Goal: Task Accomplishment & Management: Use online tool/utility

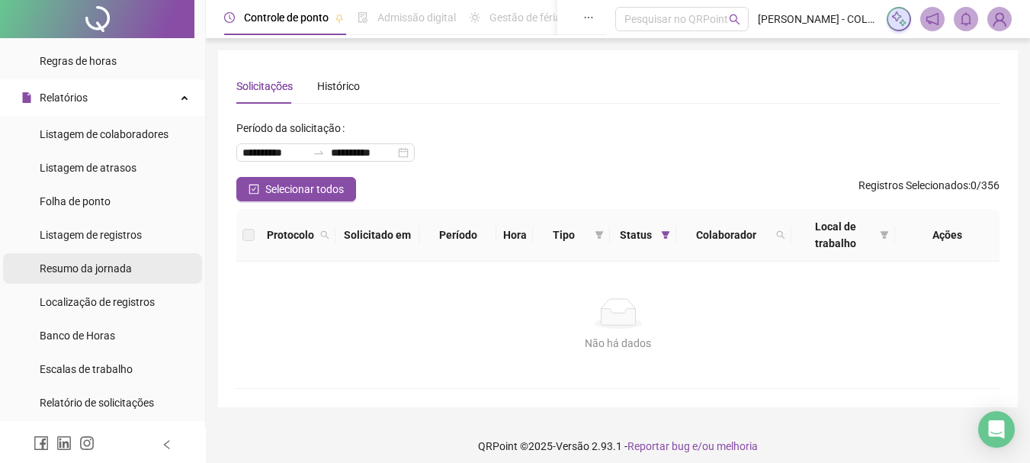
scroll to position [262, 0]
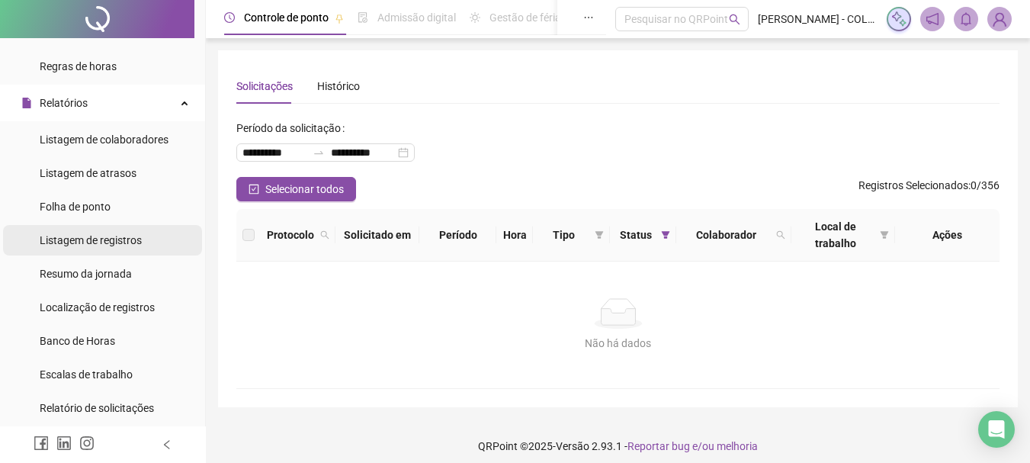
click at [101, 237] on span "Listagem de registros" at bounding box center [91, 240] width 102 height 12
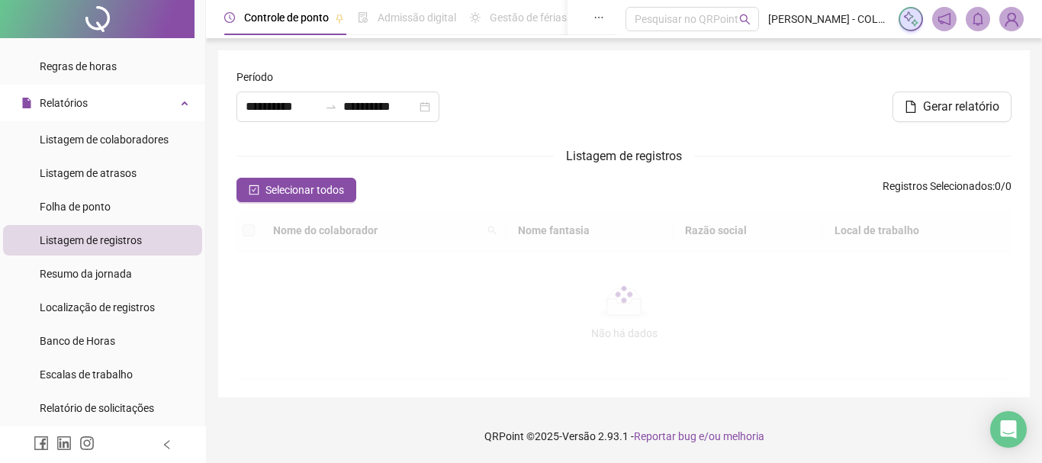
type input "**********"
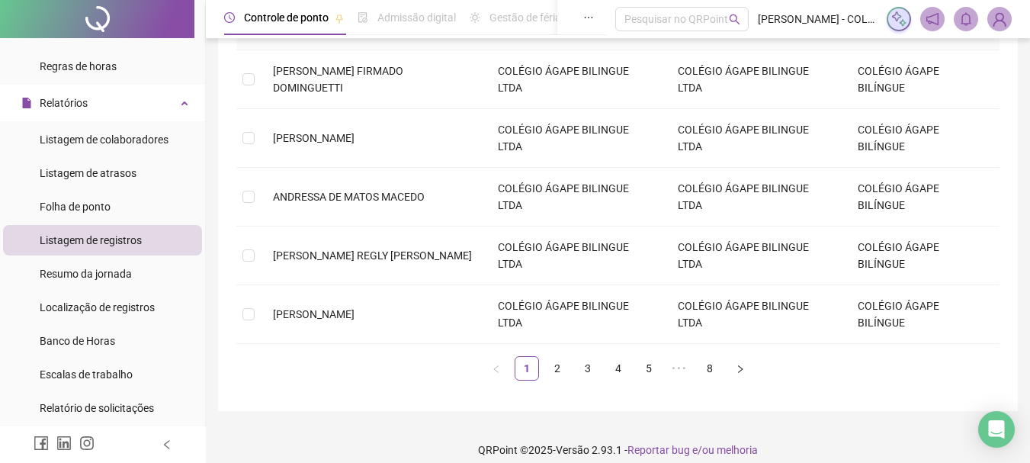
scroll to position [509, 0]
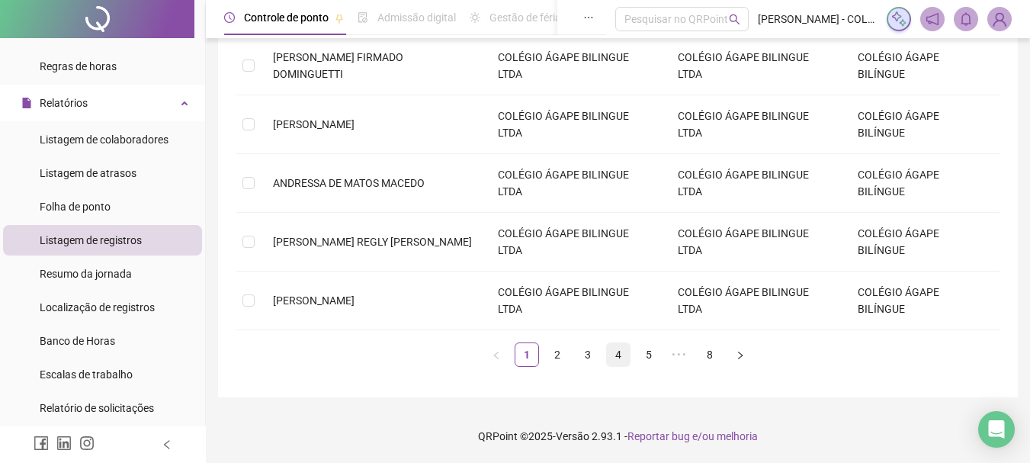
click at [618, 357] on link "4" at bounding box center [618, 354] width 23 height 23
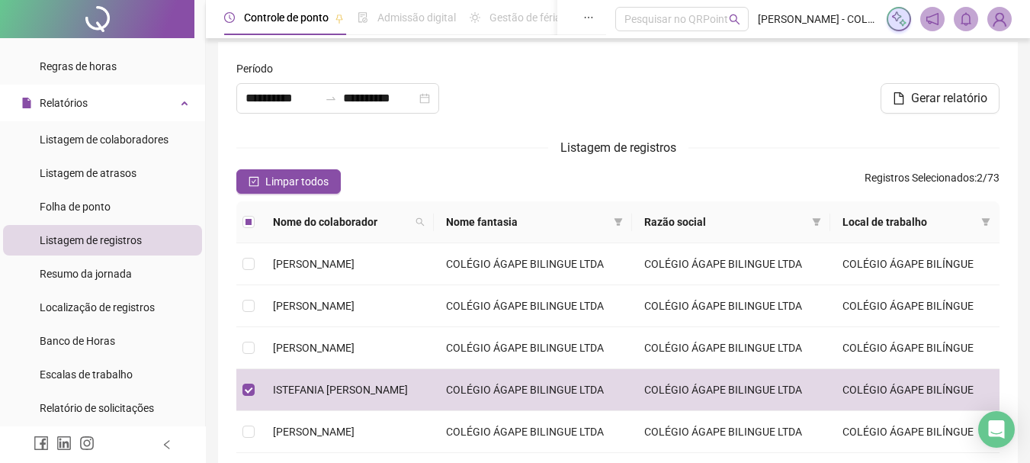
scroll to position [0, 0]
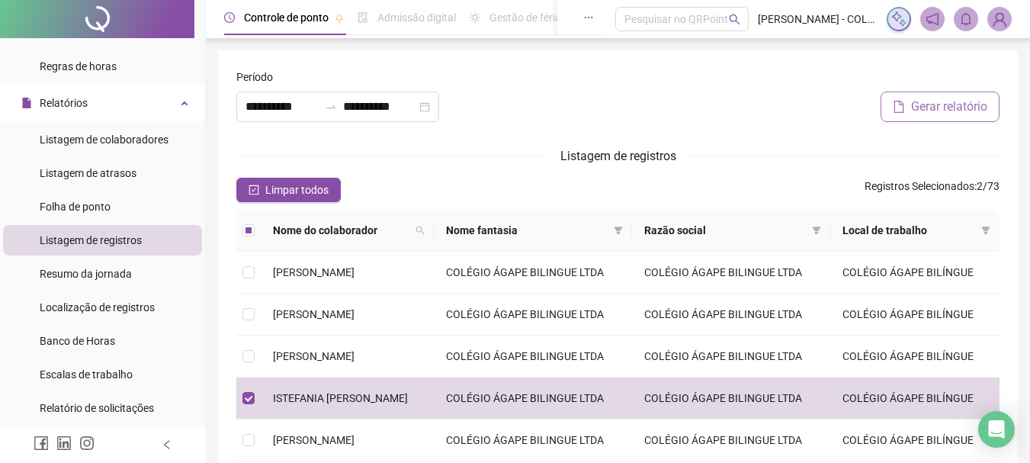
click at [960, 104] on span "Gerar relatório" at bounding box center [949, 107] width 76 height 18
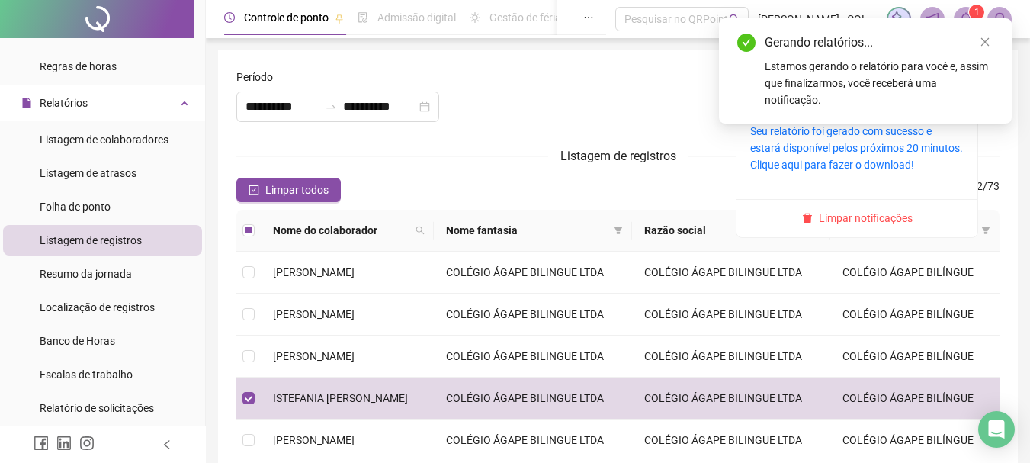
click at [972, 8] on sup "1" at bounding box center [976, 12] width 15 height 15
click at [969, 10] on sup "1" at bounding box center [976, 12] width 15 height 15
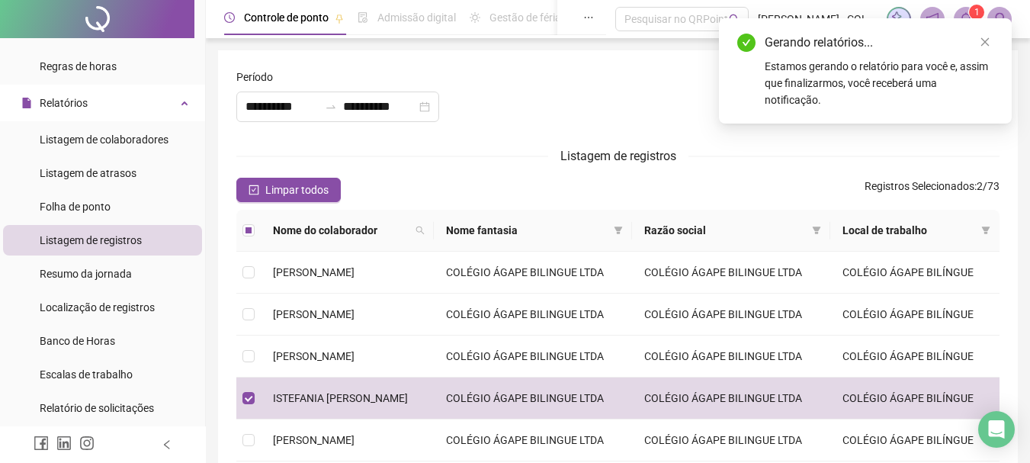
click at [840, 155] on div "Listagem de registros" at bounding box center [617, 155] width 763 height 19
click at [987, 38] on icon "close" at bounding box center [985, 42] width 11 height 11
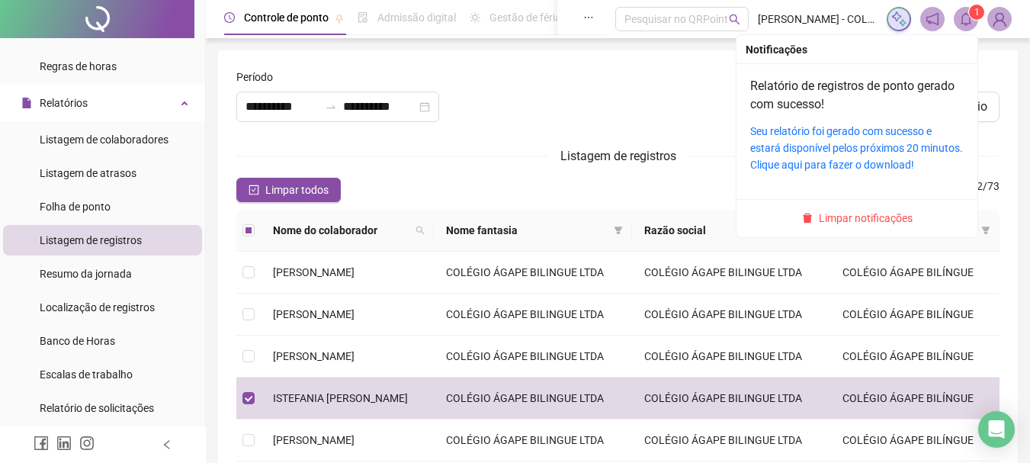
click at [959, 21] on span at bounding box center [966, 19] width 24 height 24
click at [835, 145] on link "Seu relatório foi gerado com sucesso e estará disponível pelos próximos 20 minu…" at bounding box center [856, 148] width 213 height 46
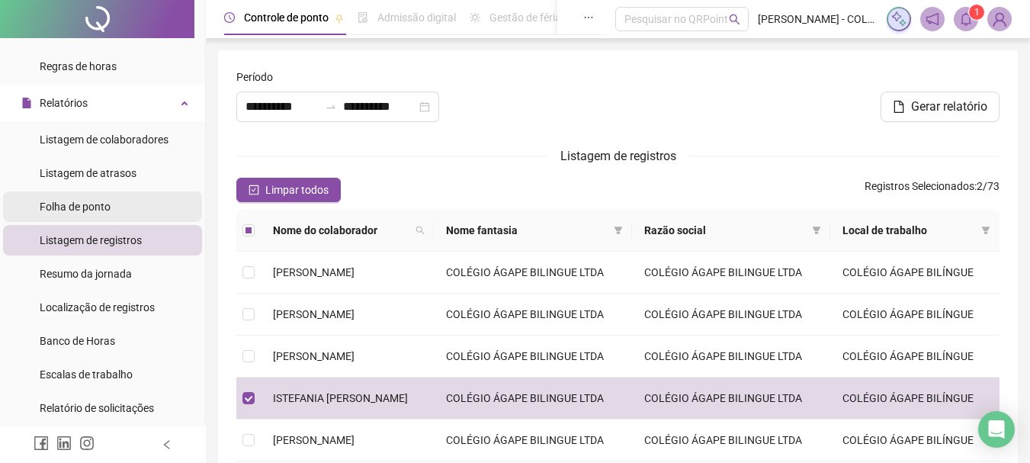
click at [98, 201] on span "Folha de ponto" at bounding box center [75, 207] width 71 height 12
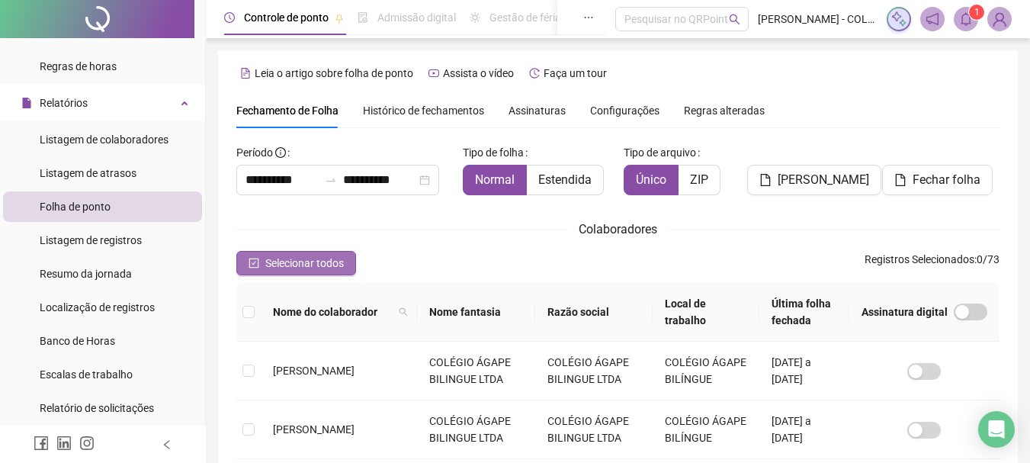
click at [298, 261] on span "Selecionar todos" at bounding box center [304, 263] width 79 height 17
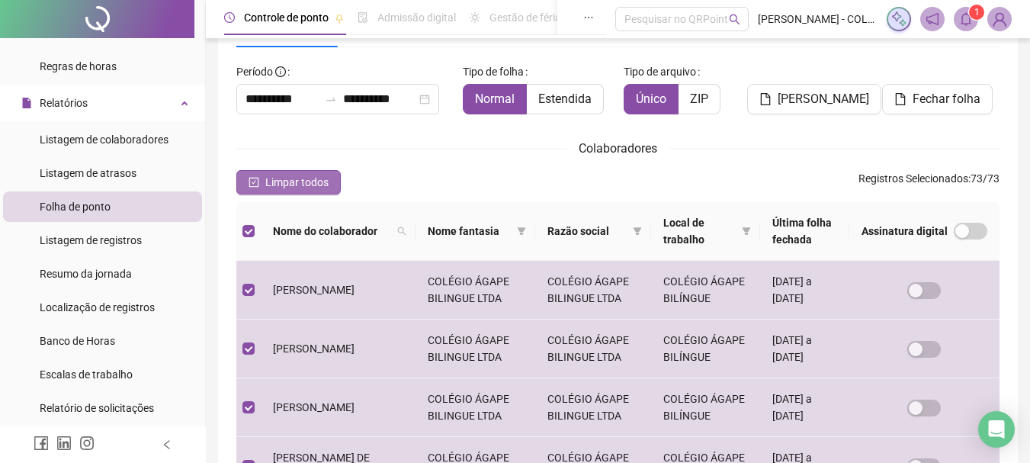
click at [296, 185] on span "Limpar todos" at bounding box center [296, 182] width 63 height 17
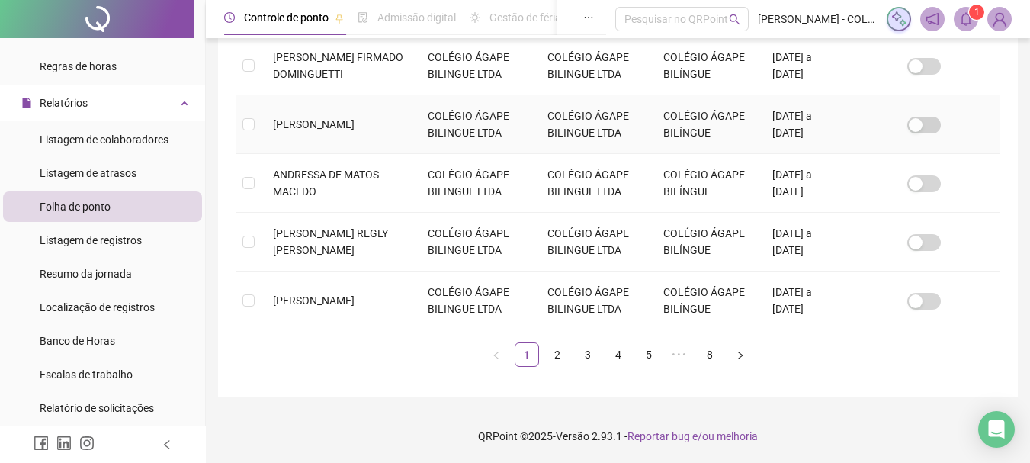
scroll to position [615, 0]
click at [616, 348] on link "4" at bounding box center [618, 354] width 23 height 23
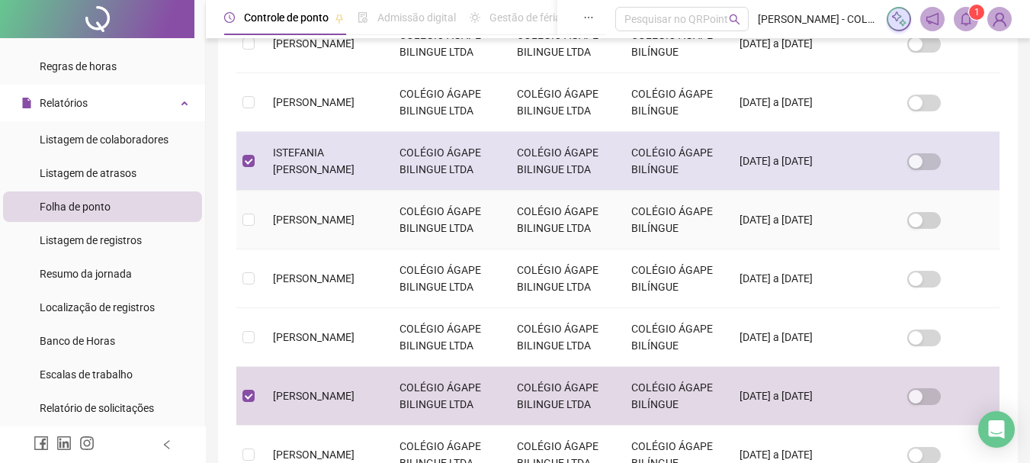
scroll to position [0, 0]
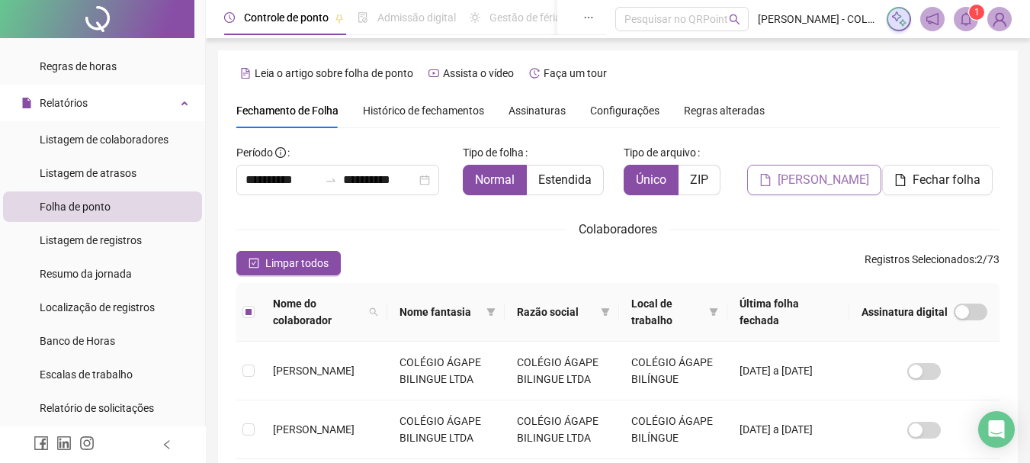
click at [813, 175] on span "[PERSON_NAME]" at bounding box center [824, 180] width 92 height 18
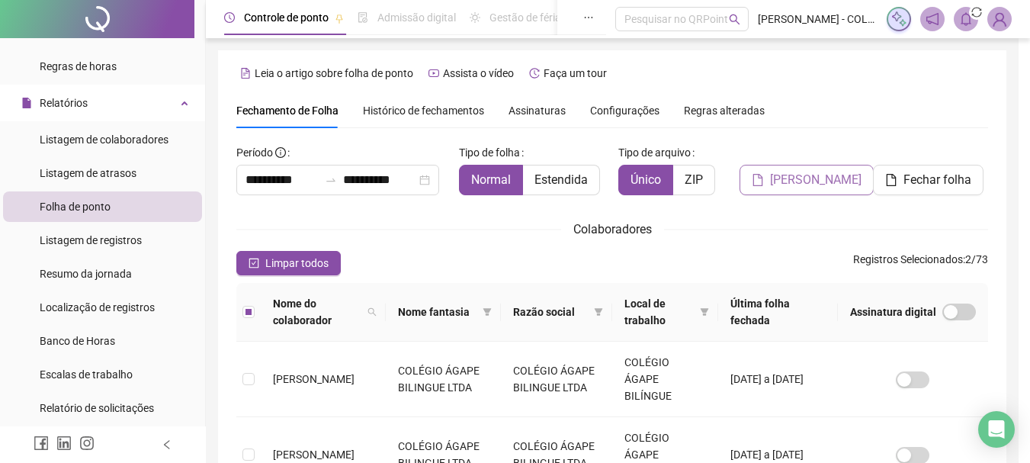
scroll to position [81, 0]
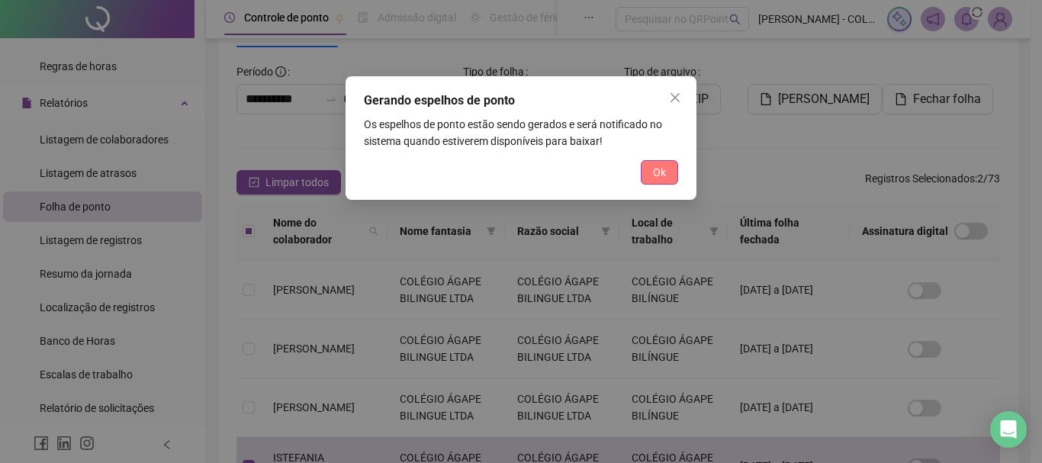
click at [663, 171] on span "Ok" at bounding box center [659, 172] width 13 height 17
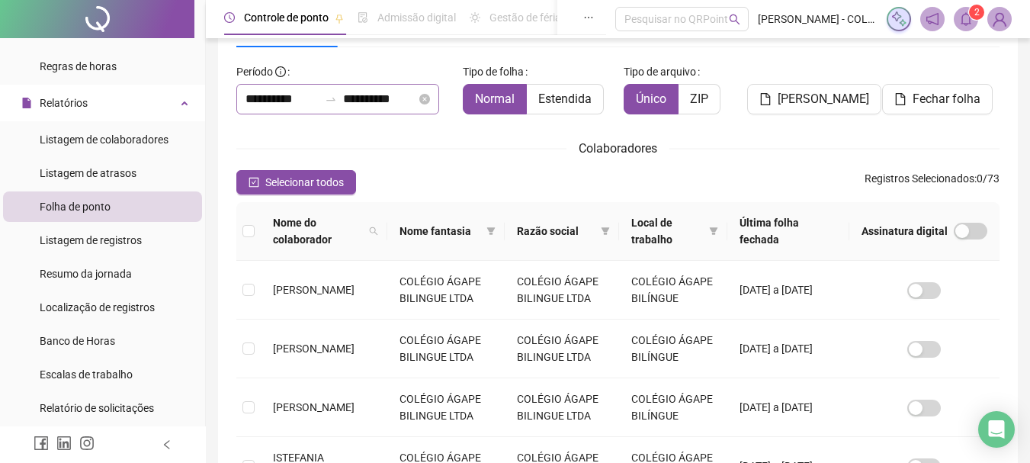
click at [333, 94] on icon "swap-right" at bounding box center [331, 99] width 12 height 12
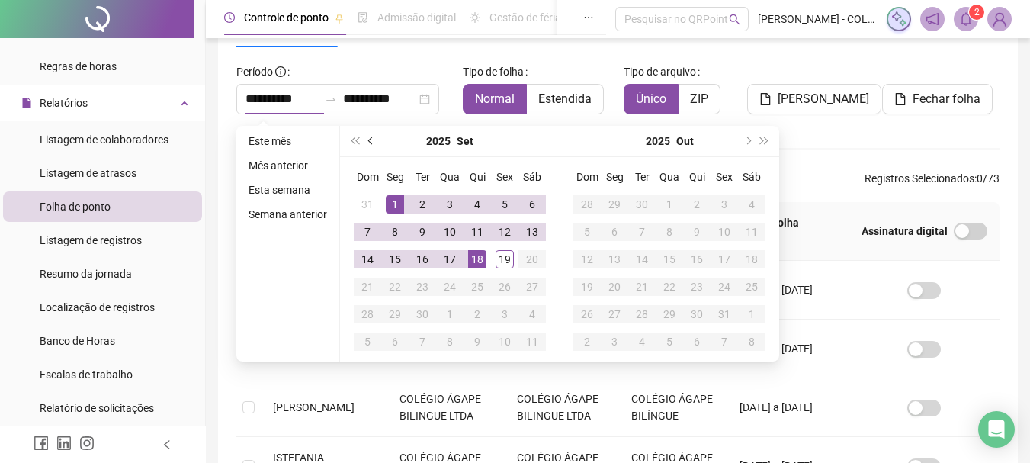
click at [368, 138] on span "prev-year" at bounding box center [372, 141] width 8 height 8
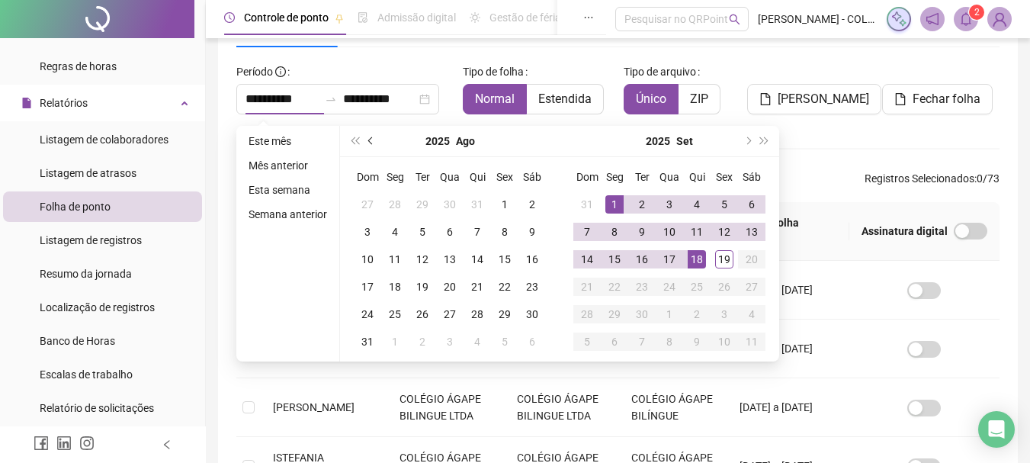
click at [370, 139] on span "prev-year" at bounding box center [372, 141] width 8 height 8
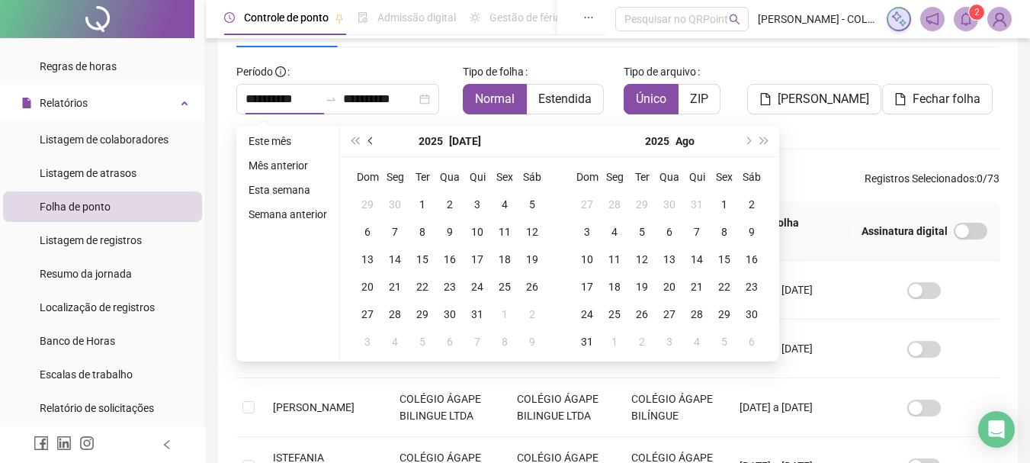
click at [369, 139] on span "prev-year" at bounding box center [372, 141] width 8 height 8
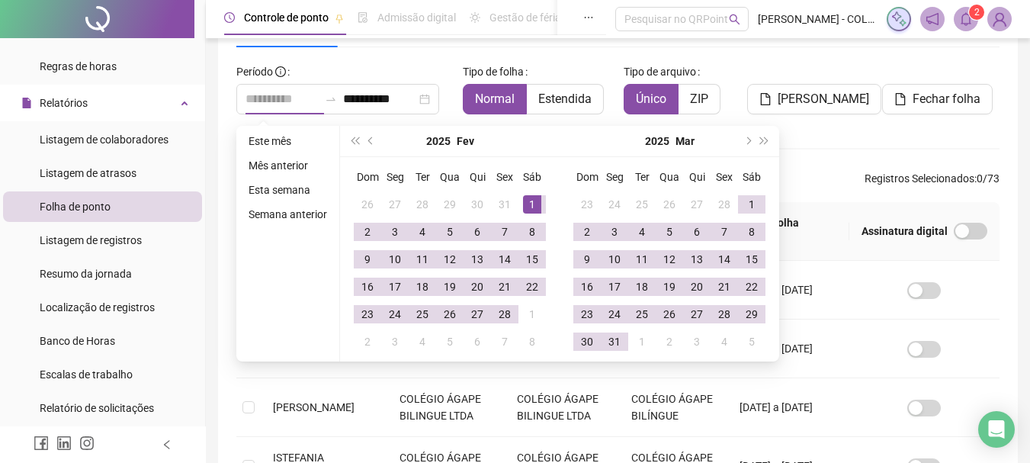
click at [528, 204] on div "1" at bounding box center [532, 204] width 18 height 18
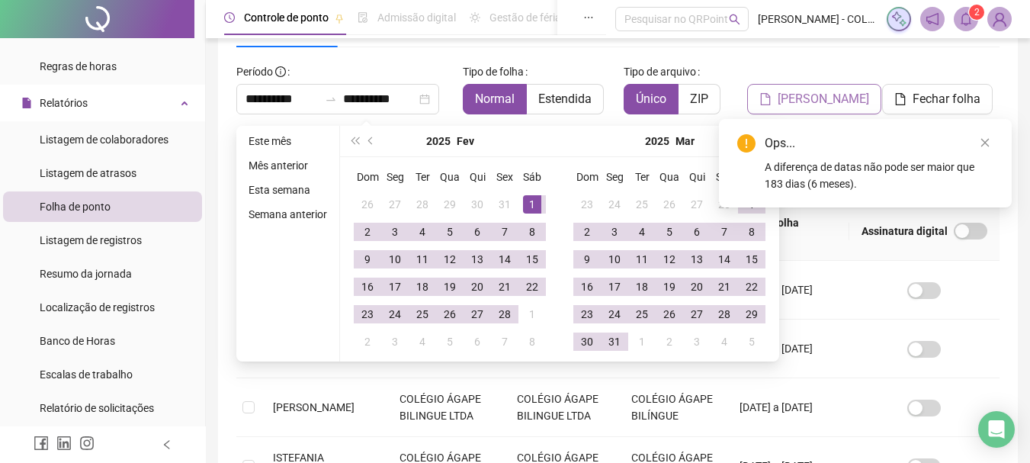
click at [824, 98] on span "[PERSON_NAME]" at bounding box center [824, 99] width 92 height 18
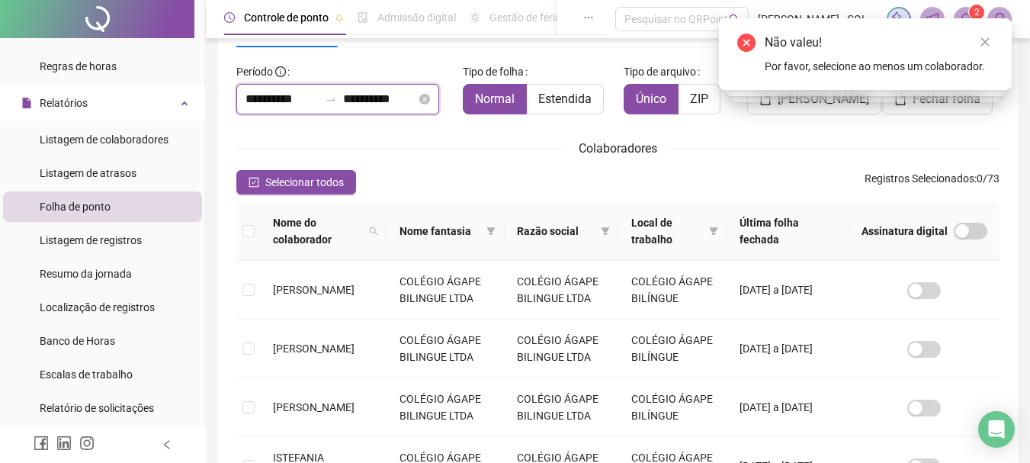
click at [295, 101] on input "**********" at bounding box center [282, 99] width 73 height 18
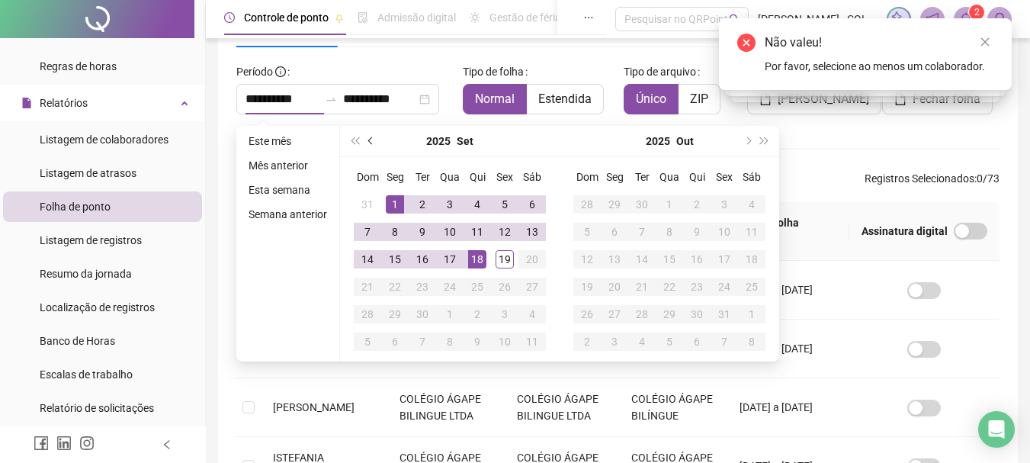
click at [363, 137] on button "prev-year" at bounding box center [371, 141] width 17 height 31
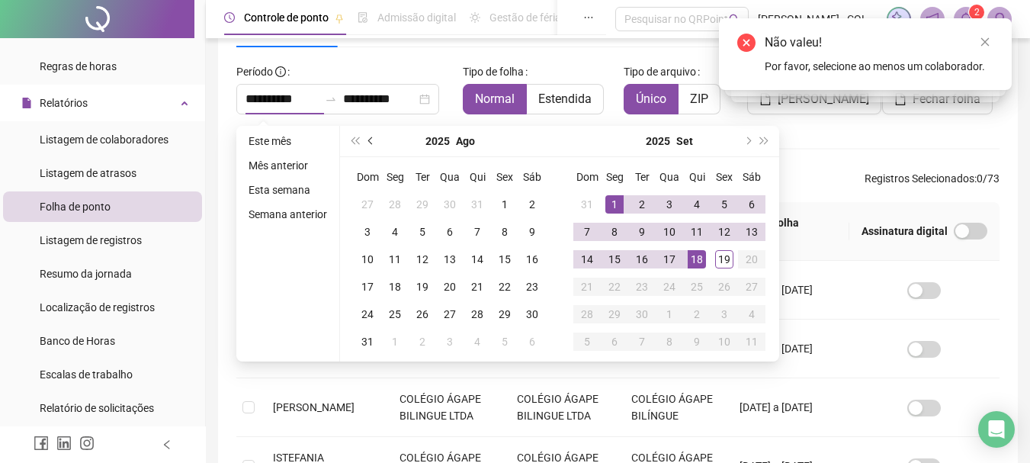
click at [363, 137] on button "prev-year" at bounding box center [371, 141] width 17 height 31
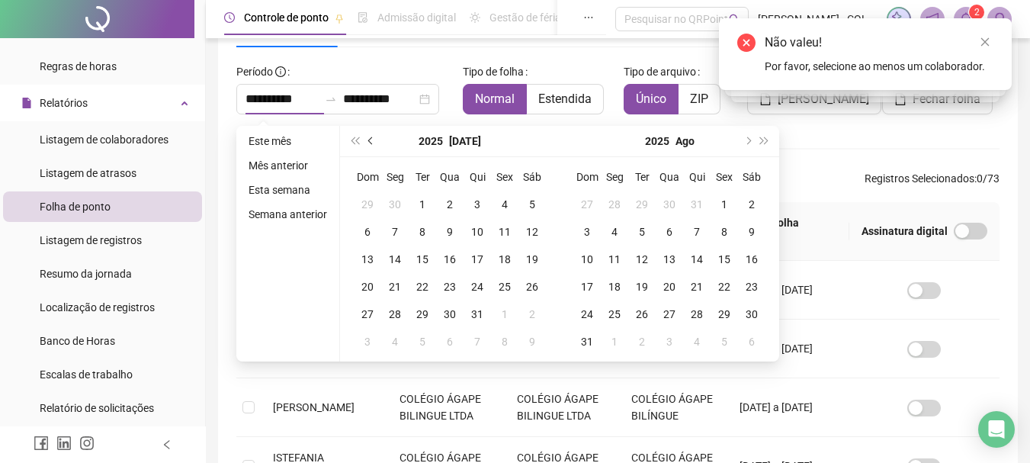
click at [363, 137] on button "prev-year" at bounding box center [371, 141] width 17 height 31
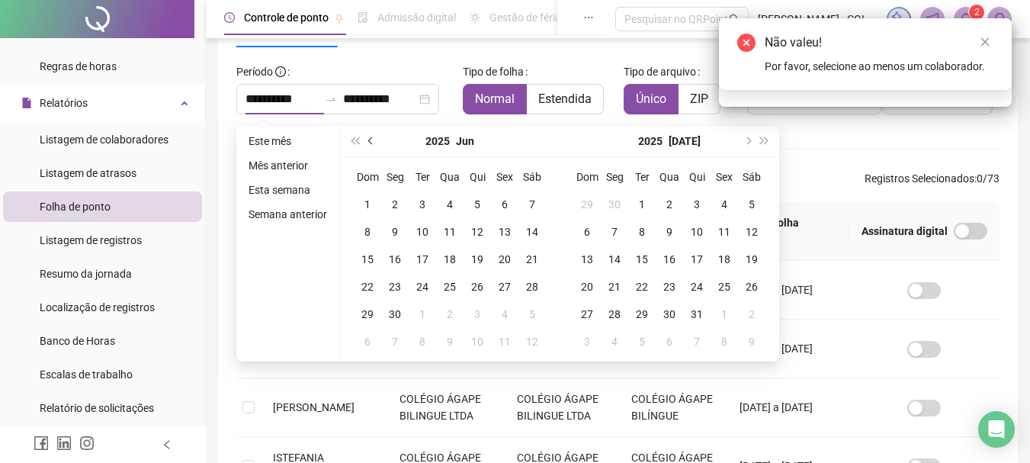
click at [363, 137] on button "prev-year" at bounding box center [371, 141] width 17 height 31
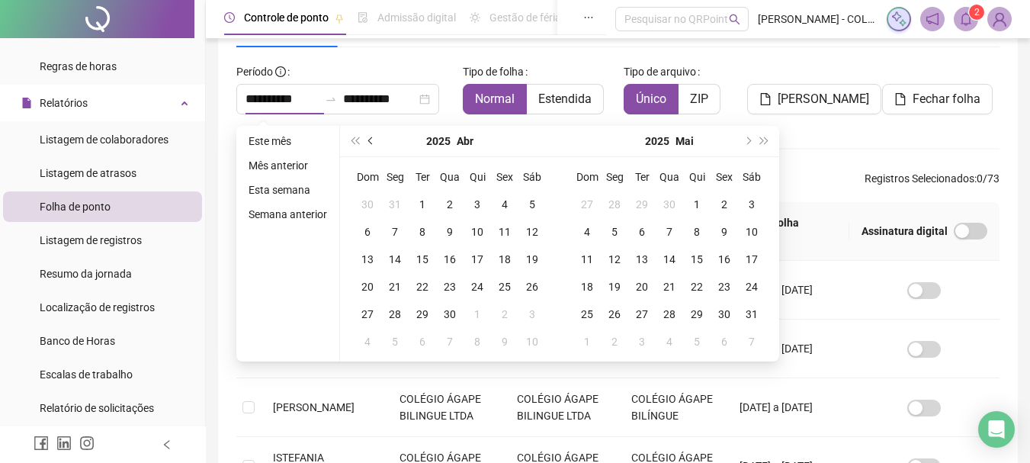
click at [363, 137] on button "prev-year" at bounding box center [371, 141] width 17 height 31
click at [369, 143] on span "prev-year" at bounding box center [372, 141] width 8 height 8
click at [742, 140] on button "next-year" at bounding box center [747, 141] width 17 height 31
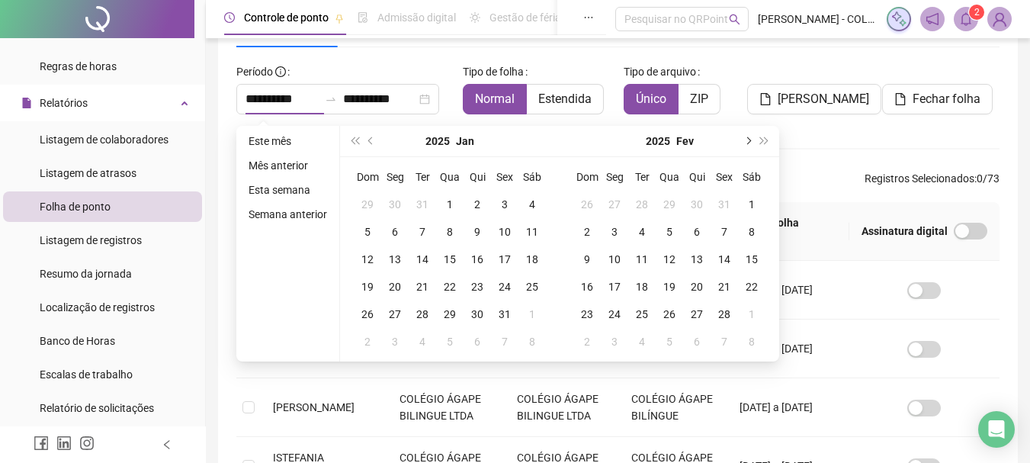
click at [744, 138] on span "next-year" at bounding box center [747, 141] width 8 height 8
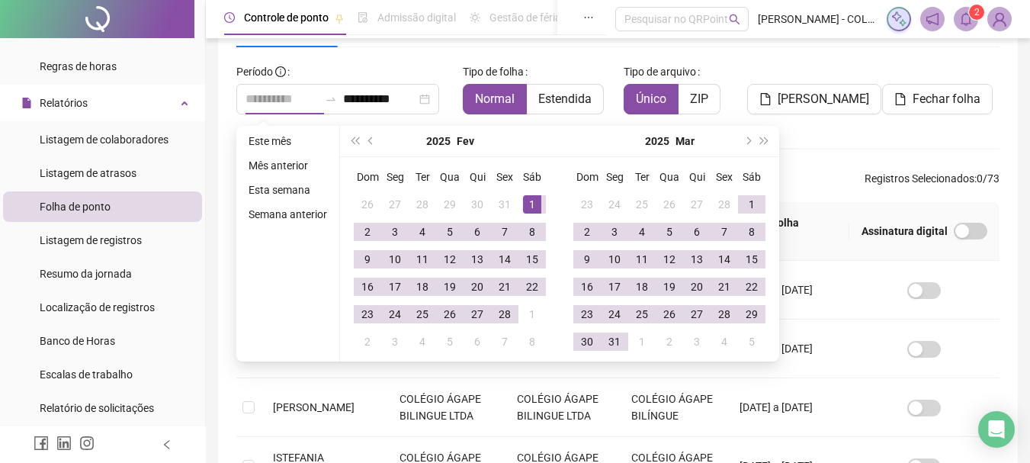
click at [532, 200] on div "1" at bounding box center [532, 204] width 18 height 18
click at [765, 140] on span "super-next-year" at bounding box center [765, 141] width 8 height 8
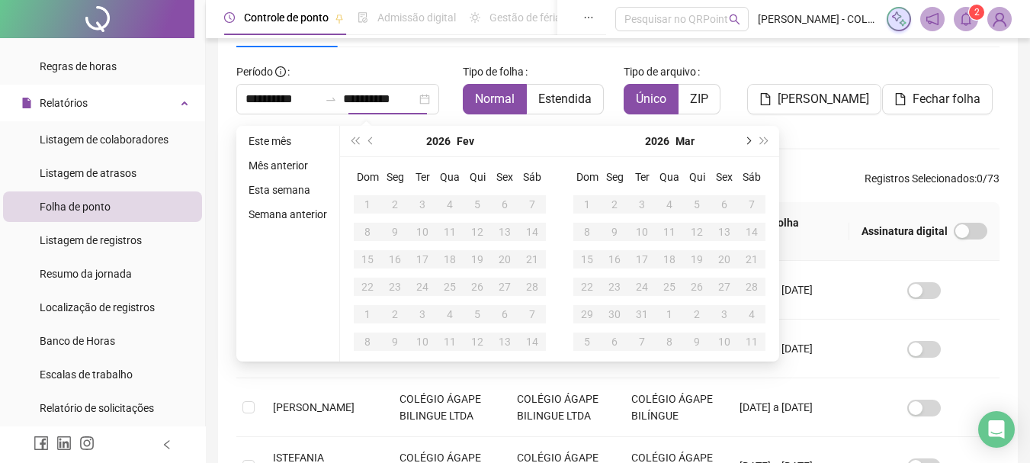
click at [747, 146] on button "next-year" at bounding box center [747, 141] width 17 height 31
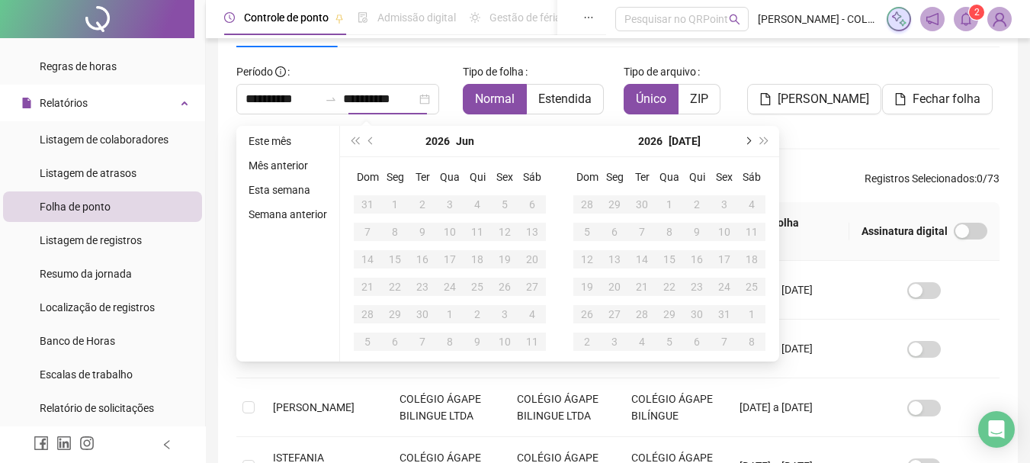
click at [747, 146] on button "next-year" at bounding box center [747, 141] width 17 height 31
click at [371, 144] on button "prev-year" at bounding box center [371, 141] width 17 height 31
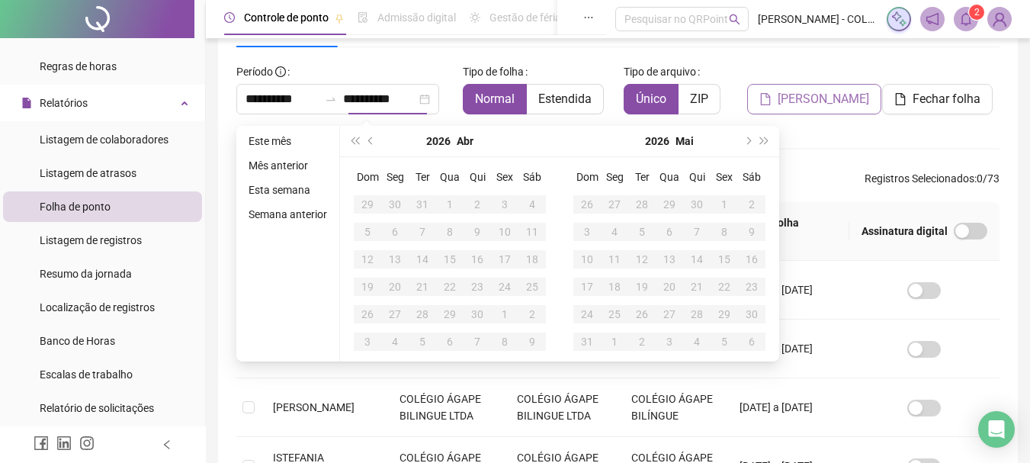
click at [816, 97] on body "**********" at bounding box center [515, 150] width 1030 height 463
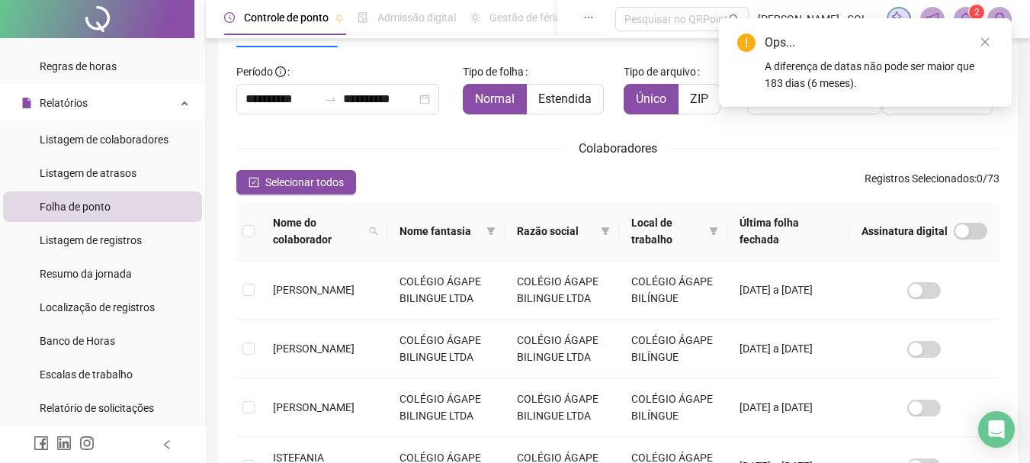
click at [737, 182] on div "Selecionar todos Registros Selecionados : 0 / 73" at bounding box center [617, 182] width 763 height 24
click at [984, 35] on link "Close" at bounding box center [985, 42] width 17 height 17
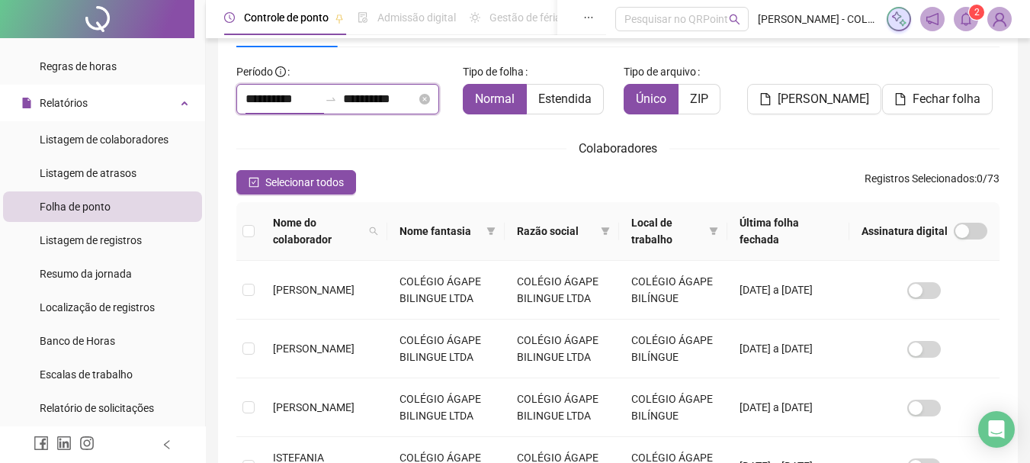
click at [284, 96] on input "**********" at bounding box center [282, 99] width 73 height 18
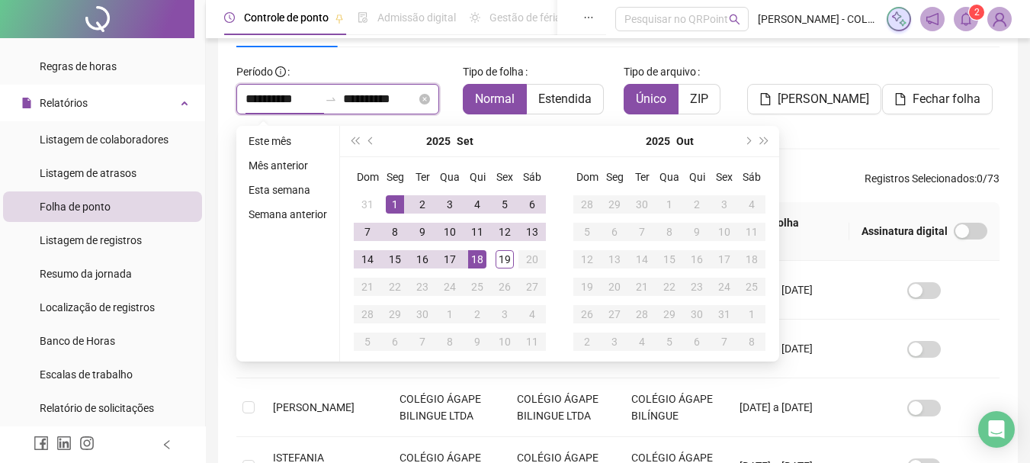
click at [269, 100] on input "**********" at bounding box center [282, 99] width 73 height 18
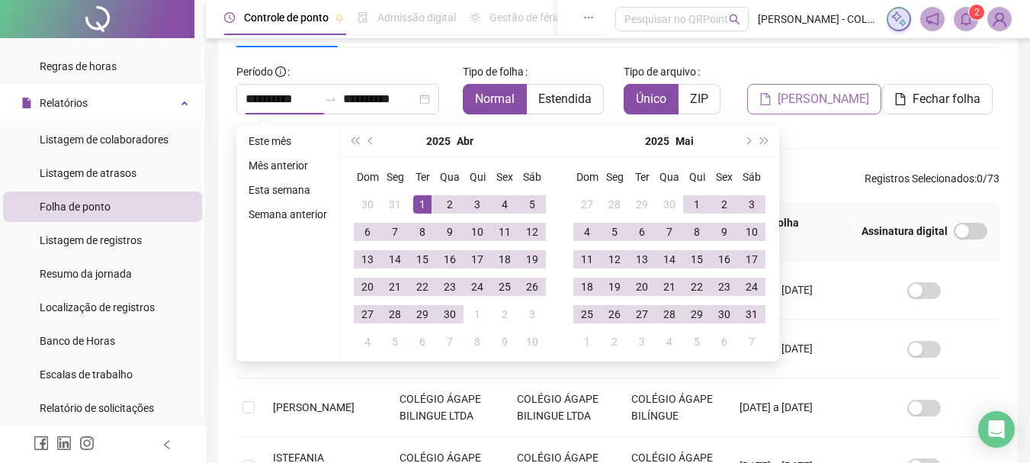
type input "**********"
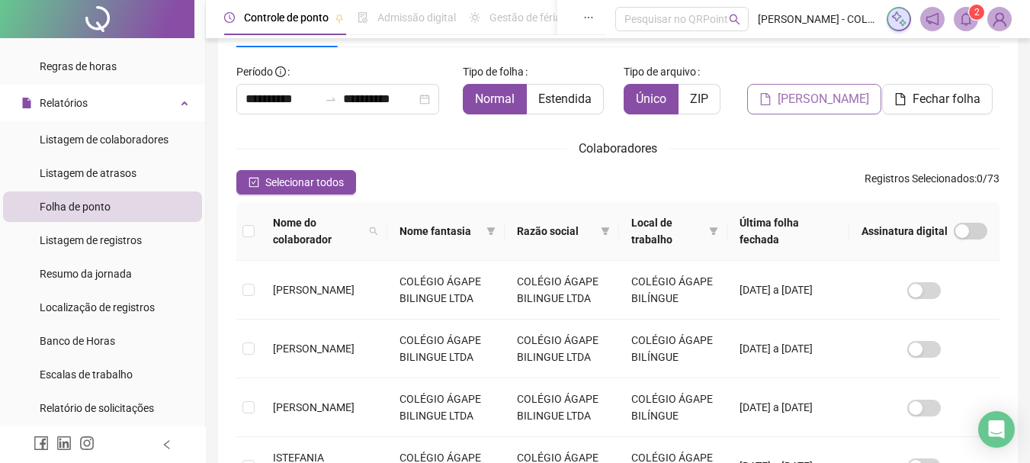
click at [821, 103] on span "[PERSON_NAME]" at bounding box center [824, 99] width 92 height 18
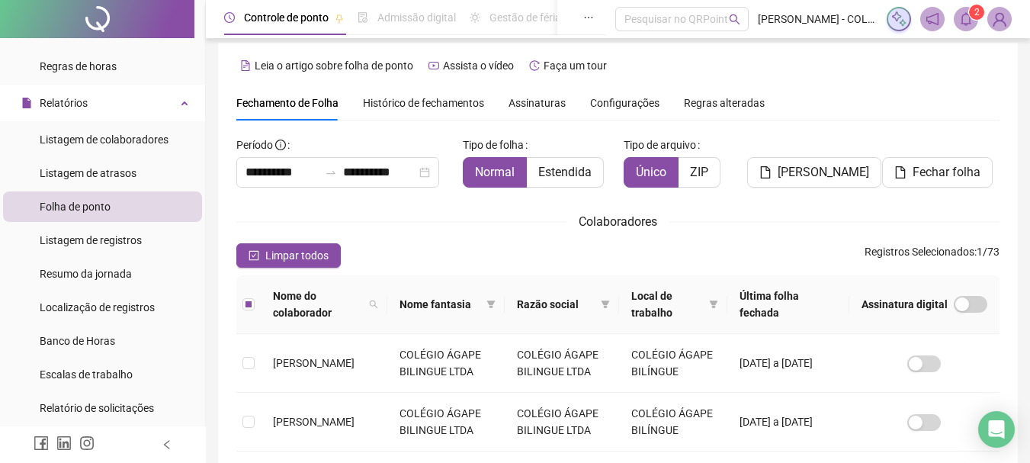
scroll to position [0, 0]
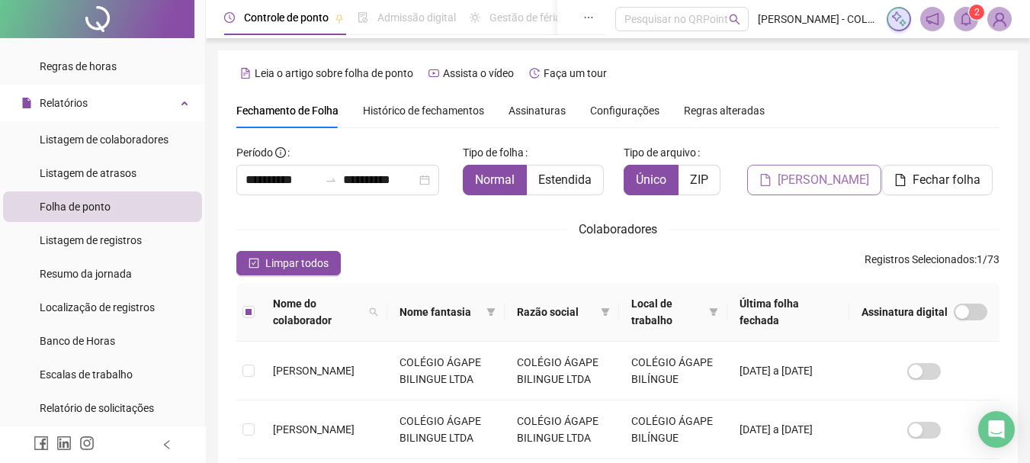
click at [837, 180] on span "[PERSON_NAME]" at bounding box center [824, 180] width 92 height 18
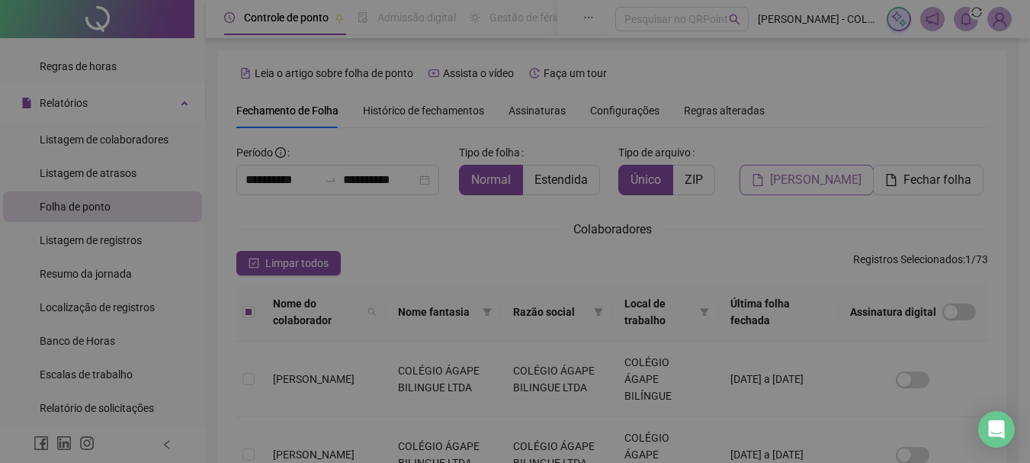
scroll to position [81, 0]
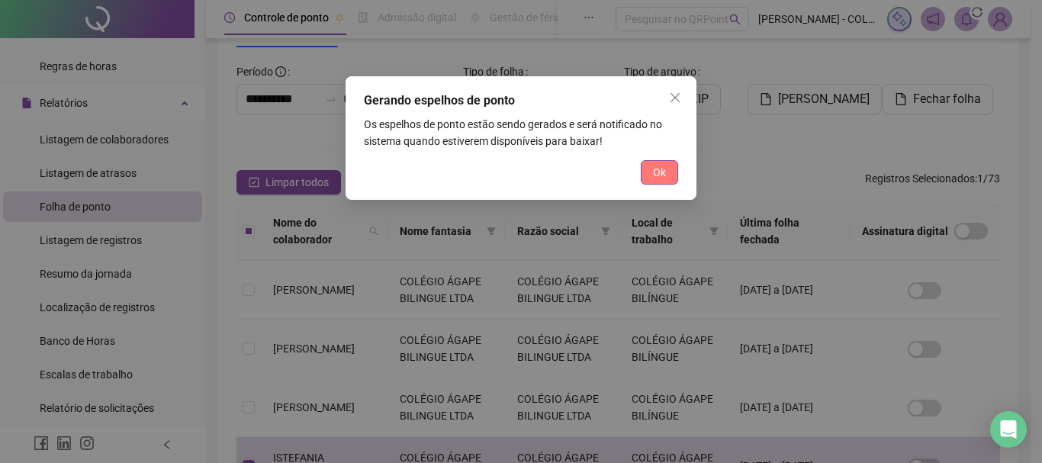
click at [654, 169] on span "Ok" at bounding box center [659, 172] width 13 height 17
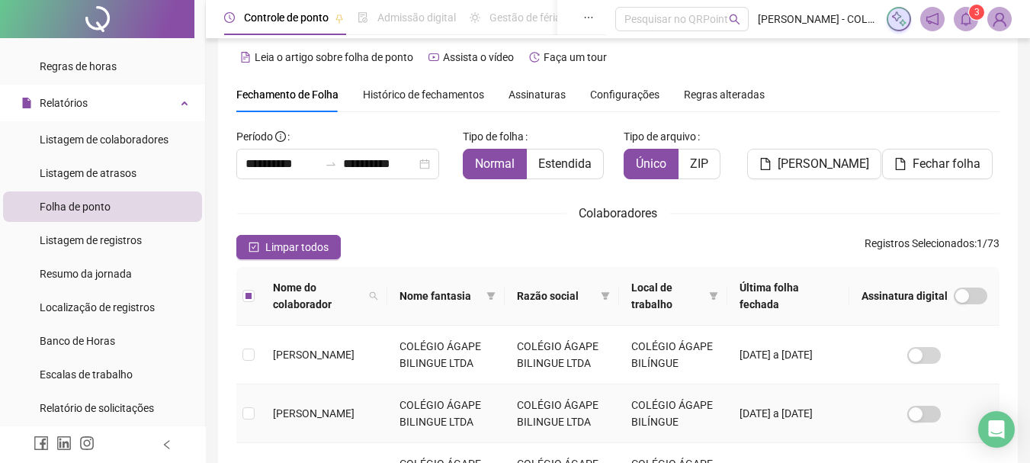
scroll to position [0, 0]
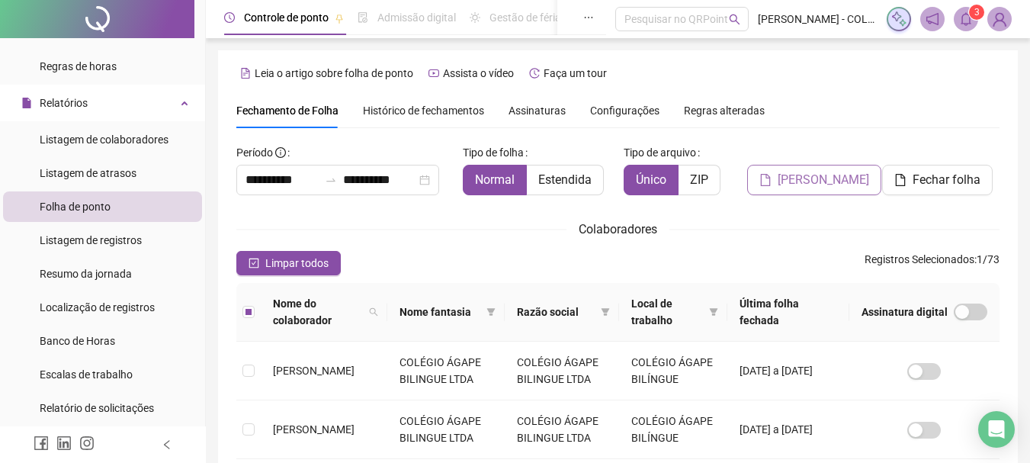
click at [820, 181] on span "[PERSON_NAME]" at bounding box center [824, 180] width 92 height 18
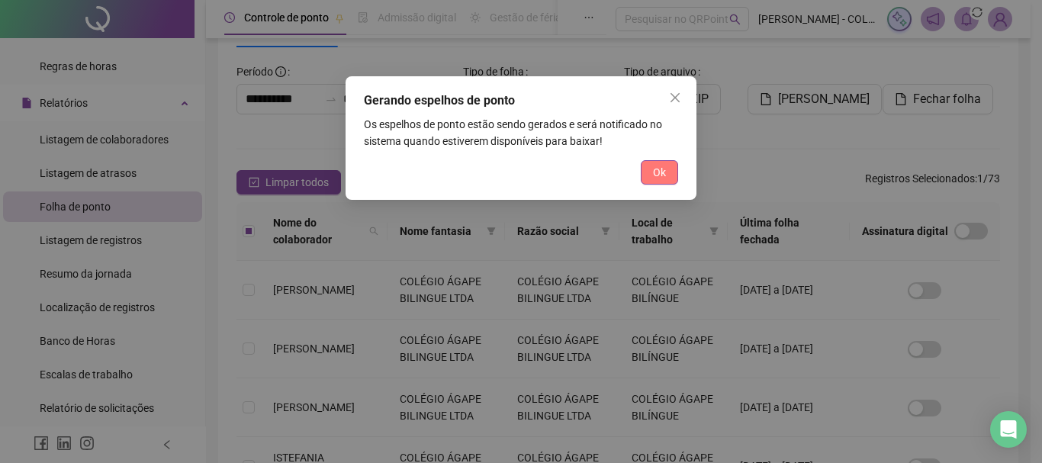
click at [664, 170] on span "Ok" at bounding box center [659, 172] width 13 height 17
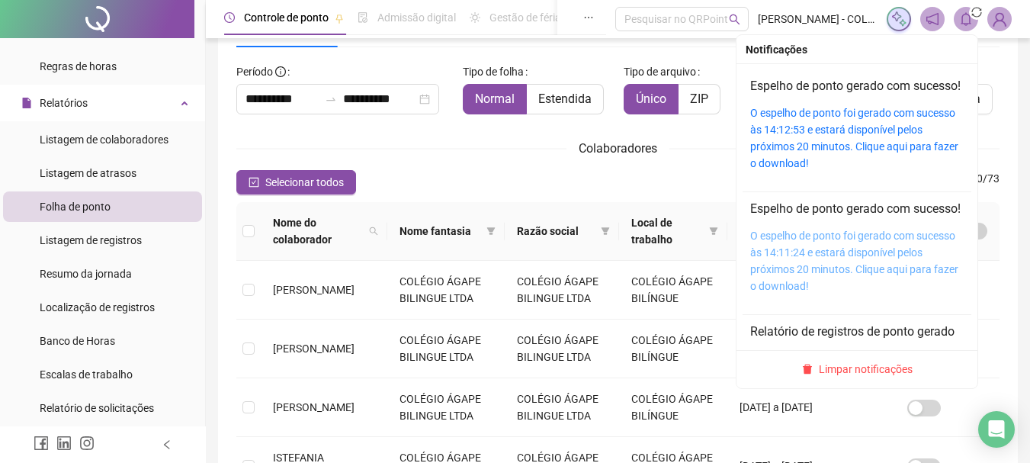
click at [840, 284] on link "O espelho de ponto foi gerado com sucesso às 14:11:24 e estará disponível pelos…" at bounding box center [854, 261] width 208 height 63
click at [821, 292] on link "O espelho de ponto foi gerado com sucesso às 14:12:53 e estará disponível pelos…" at bounding box center [854, 261] width 208 height 63
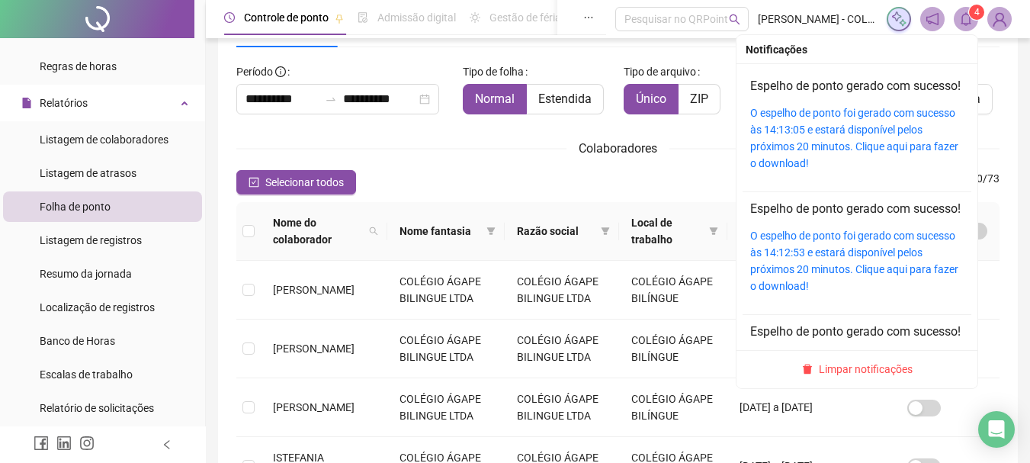
click at [971, 22] on icon "bell" at bounding box center [966, 19] width 14 height 14
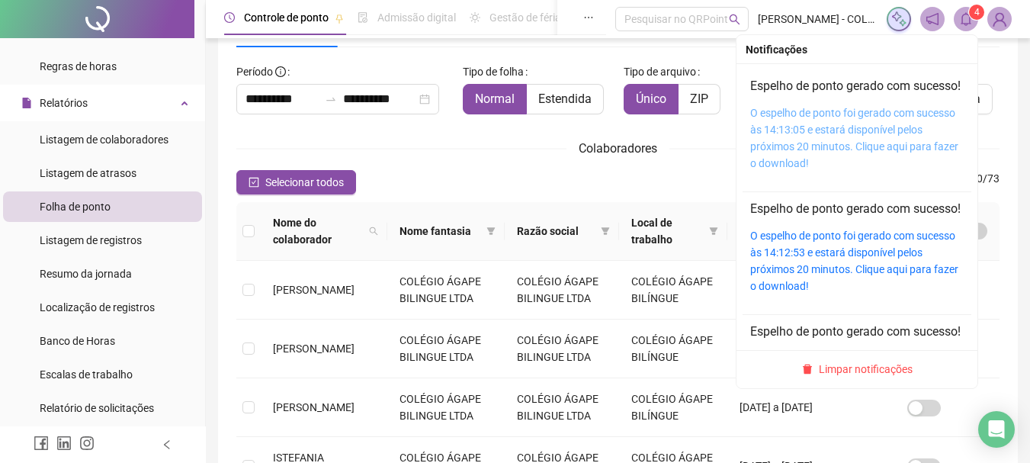
click at [846, 148] on link "O espelho de ponto foi gerado com sucesso às 14:13:05 e estará disponível pelos…" at bounding box center [854, 138] width 208 height 63
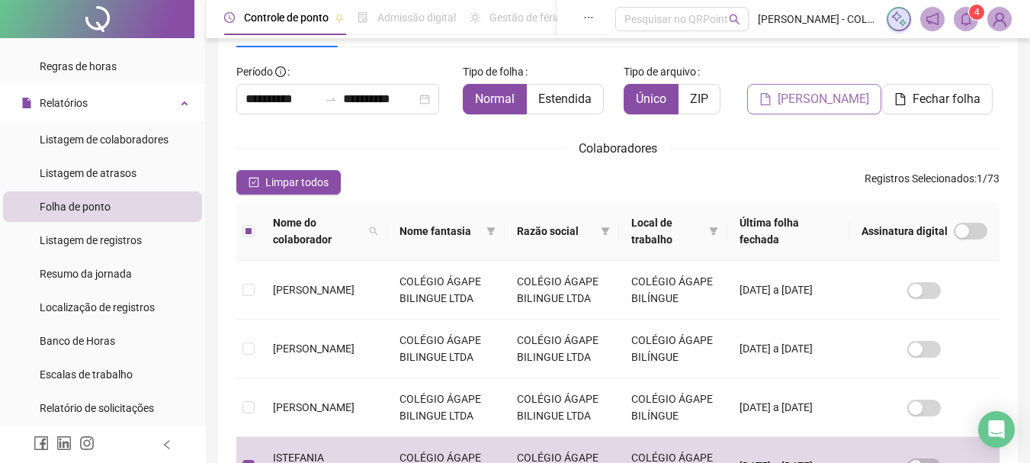
click at [830, 97] on span "[PERSON_NAME]" at bounding box center [824, 99] width 92 height 18
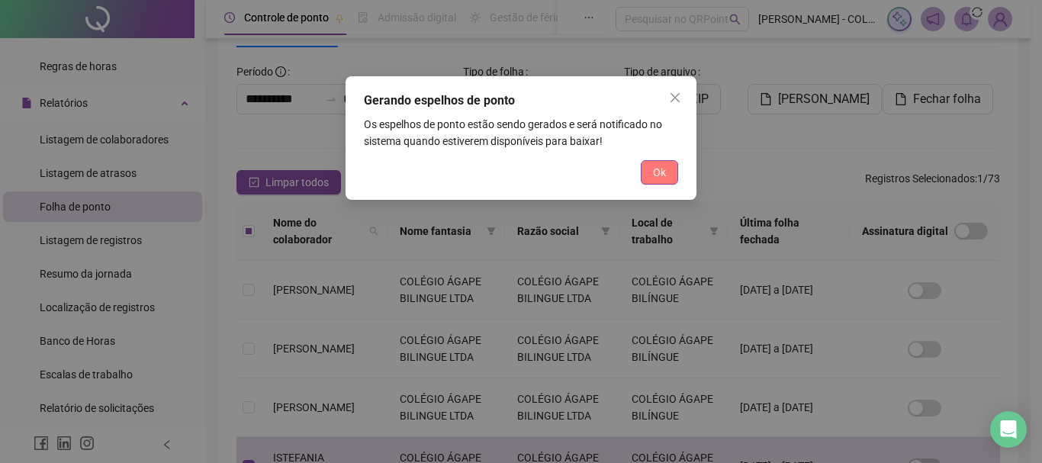
click at [666, 173] on button "Ok" at bounding box center [659, 172] width 37 height 24
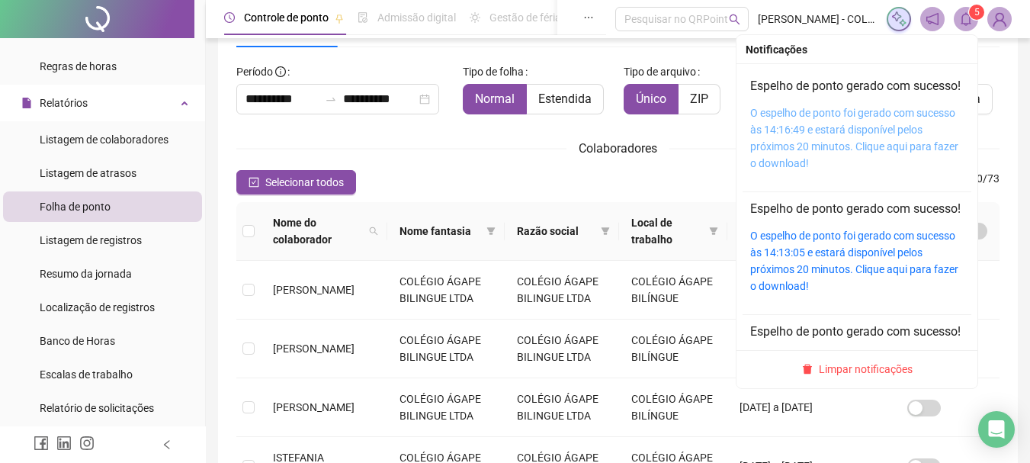
click at [856, 135] on link "O espelho de ponto foi gerado com sucesso às 14:16:49 e estará disponível pelos…" at bounding box center [854, 138] width 208 height 63
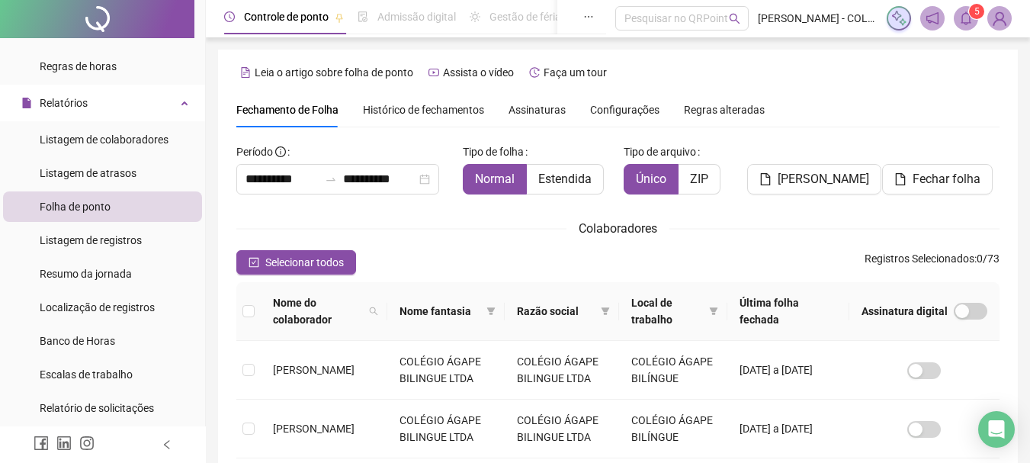
scroll to position [0, 0]
